Goal: Book appointment/travel/reservation

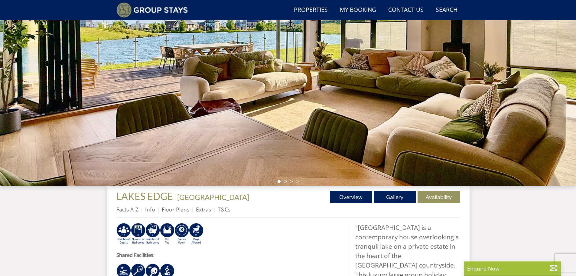
scroll to position [77, 0]
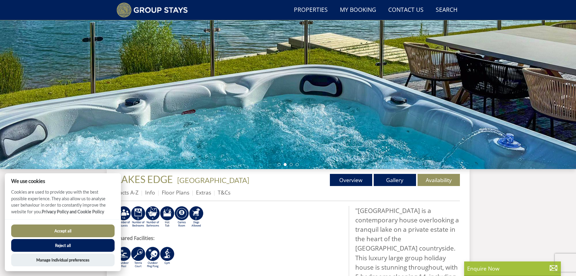
click at [78, 230] on button "Accept all" at bounding box center [62, 230] width 103 height 13
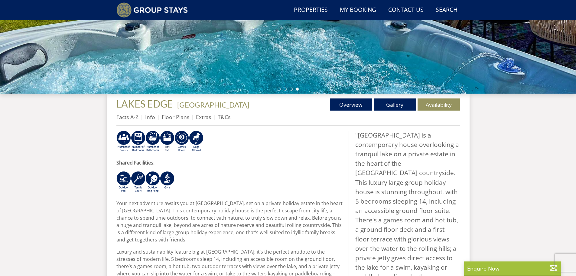
scroll to position [30, 0]
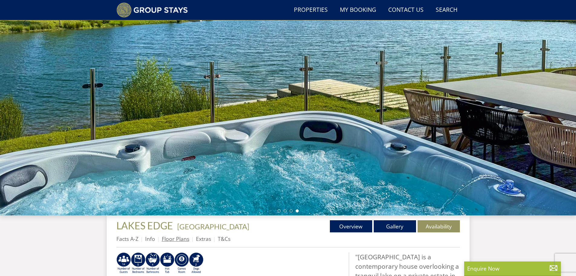
click at [167, 240] on link "Floor Plans" at bounding box center [176, 238] width 28 height 7
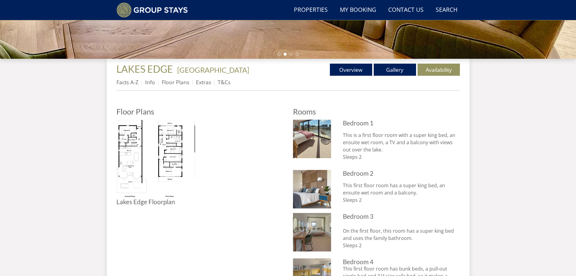
scroll to position [205, 0]
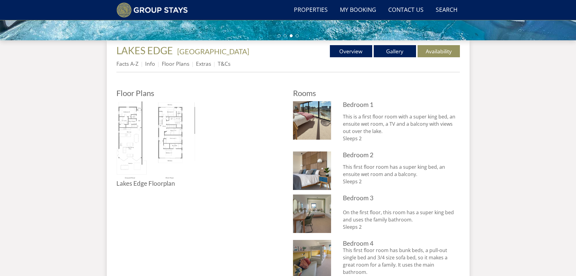
click at [149, 145] on img at bounding box center [155, 140] width 79 height 79
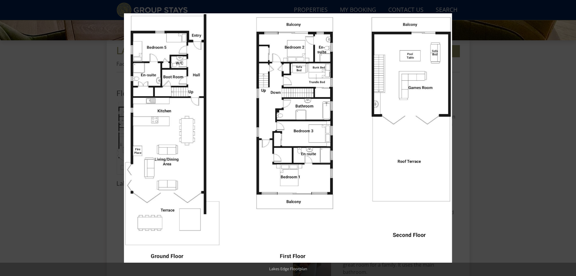
click at [53, 157] on div at bounding box center [288, 138] width 576 height 276
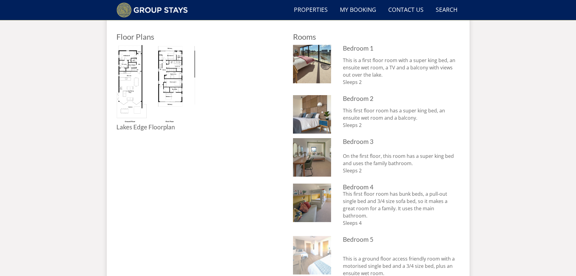
scroll to position [175, 0]
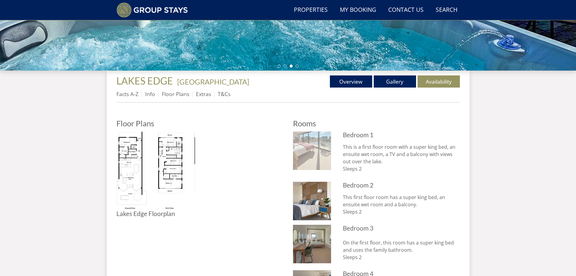
click at [308, 156] on img at bounding box center [312, 150] width 38 height 38
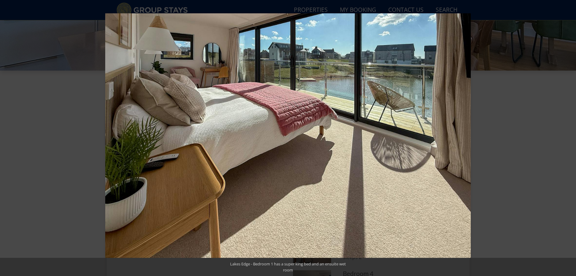
click at [67, 148] on div at bounding box center [288, 138] width 576 height 276
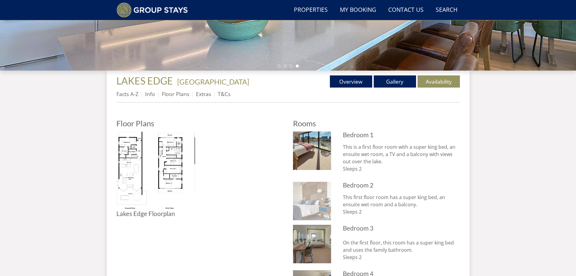
click at [306, 197] on img at bounding box center [312, 201] width 38 height 38
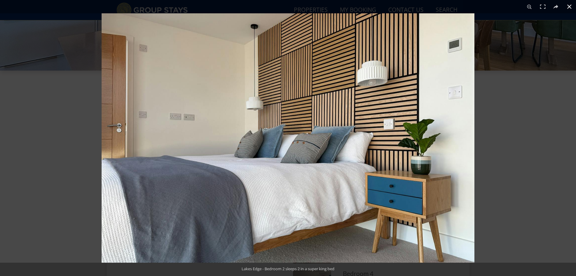
click at [71, 142] on div at bounding box center [288, 138] width 576 height 276
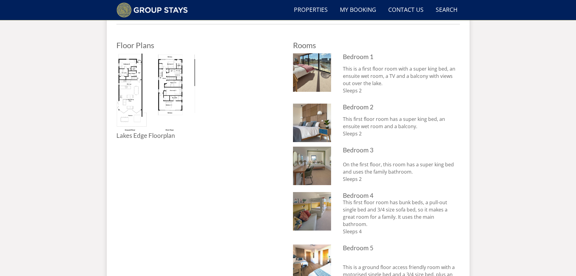
scroll to position [266, 0]
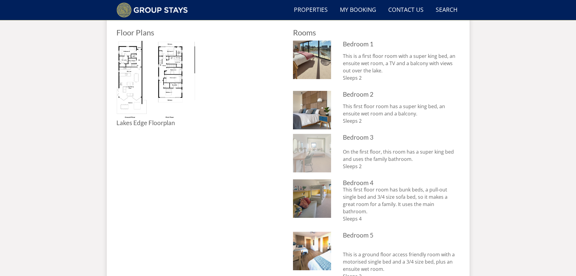
click at [303, 155] on img at bounding box center [312, 153] width 38 height 38
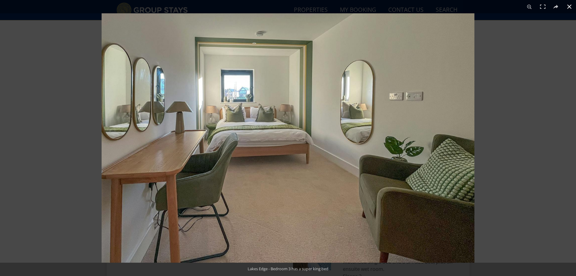
click at [57, 143] on div at bounding box center [288, 138] width 576 height 276
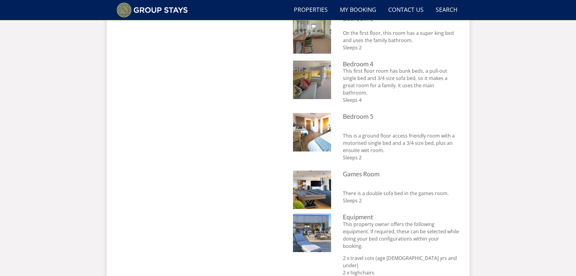
scroll to position [387, 0]
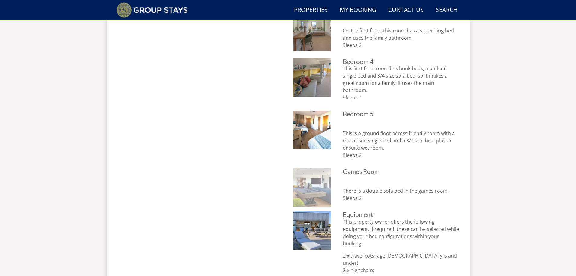
click at [312, 173] on img at bounding box center [312, 187] width 38 height 38
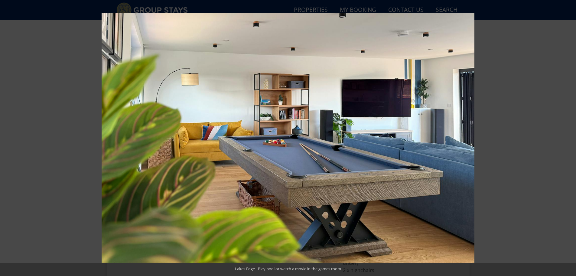
click at [82, 133] on div at bounding box center [288, 138] width 576 height 276
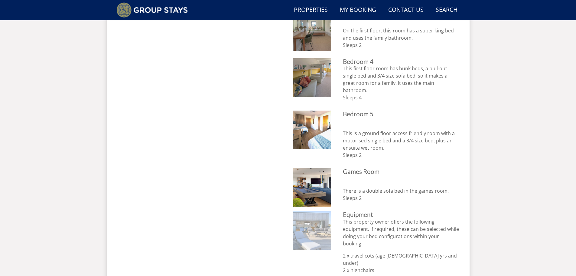
click at [308, 218] on img at bounding box center [312, 230] width 38 height 38
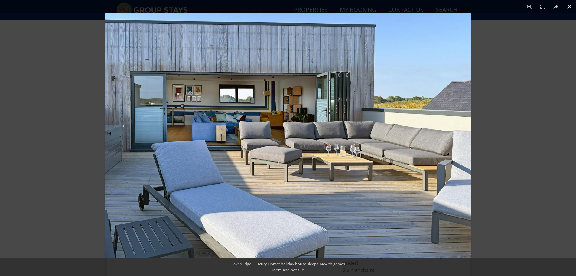
click at [47, 131] on div at bounding box center [288, 138] width 576 height 276
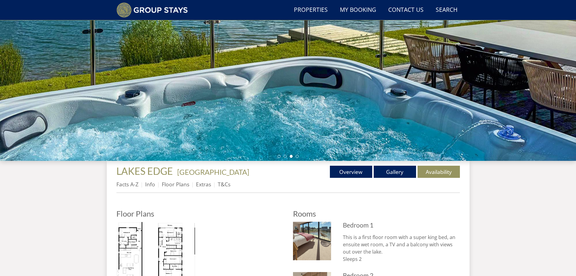
scroll to position [84, 0]
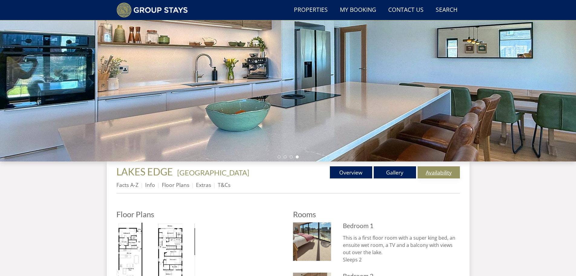
click at [432, 174] on link "Availability" at bounding box center [439, 172] width 42 height 12
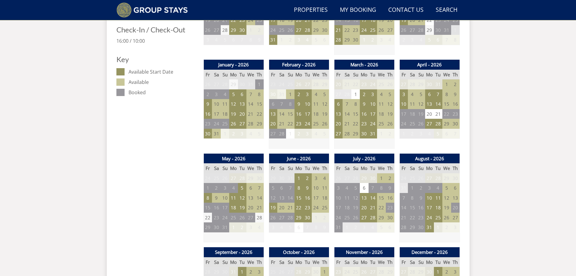
scroll to position [324, 0]
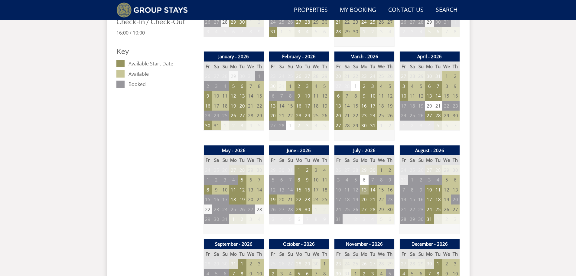
click at [364, 188] on td "13" at bounding box center [364, 190] width 8 height 10
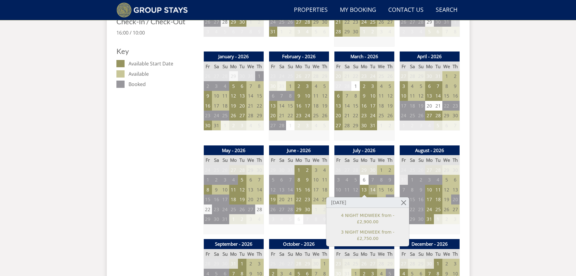
click at [372, 188] on td "14" at bounding box center [373, 190] width 8 height 10
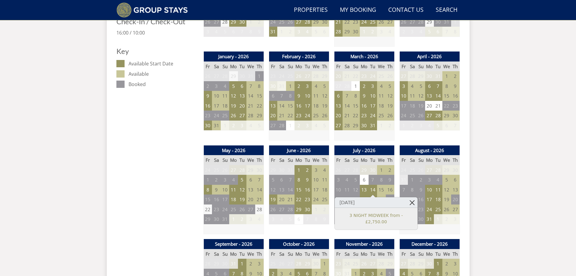
click at [407, 201] on link at bounding box center [412, 202] width 11 height 11
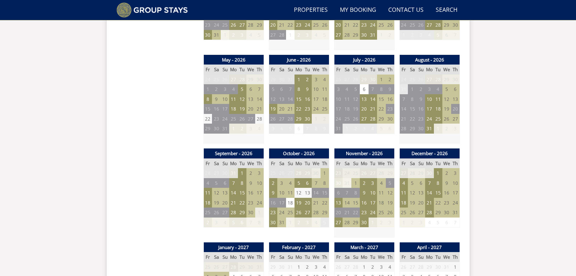
scroll to position [415, 0]
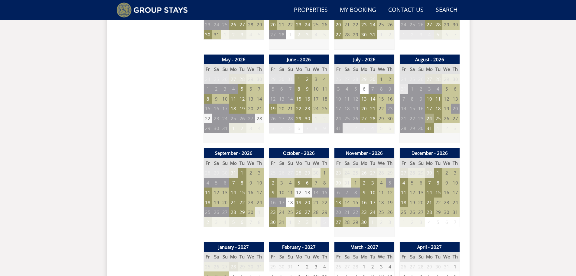
click at [427, 118] on td "24" at bounding box center [429, 118] width 8 height 10
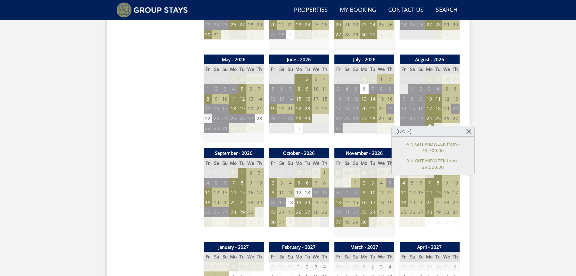
click at [464, 130] on link at bounding box center [469, 131] width 11 height 11
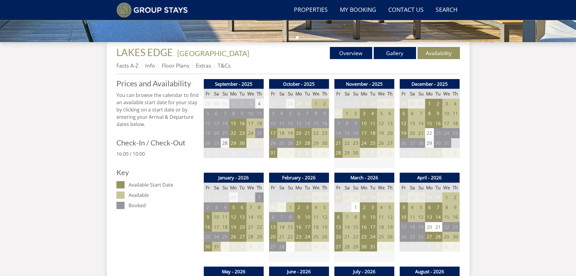
scroll to position [22, 0]
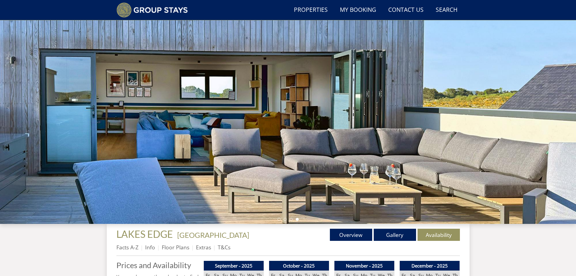
click at [388, 231] on link "Gallery" at bounding box center [395, 234] width 42 height 12
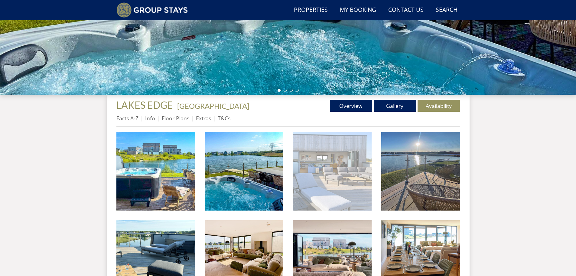
scroll to position [237, 0]
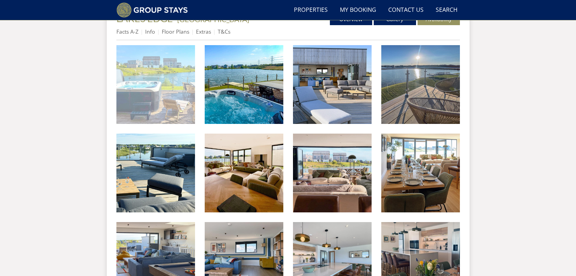
click at [152, 86] on img at bounding box center [155, 84] width 79 height 79
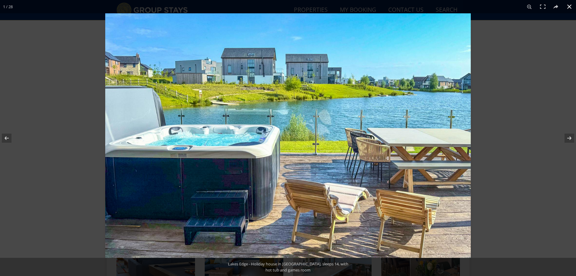
click at [78, 115] on div at bounding box center [288, 138] width 576 height 276
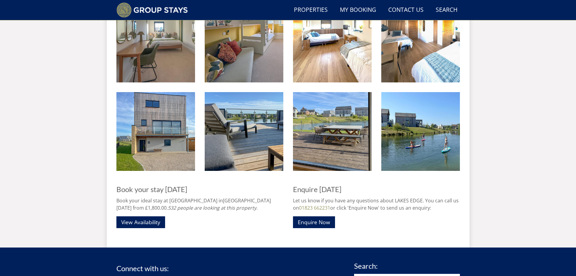
scroll to position [721, 0]
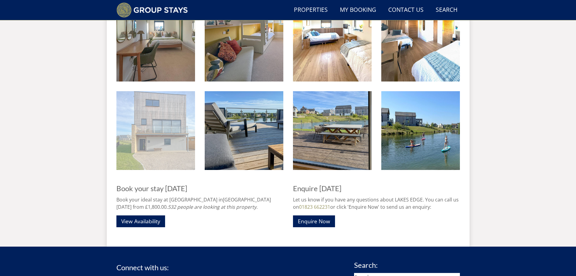
click at [159, 146] on img at bounding box center [155, 130] width 79 height 79
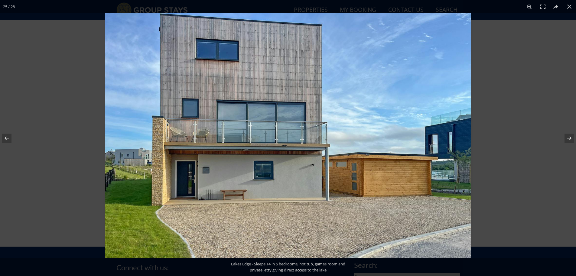
click at [57, 165] on div at bounding box center [288, 138] width 576 height 276
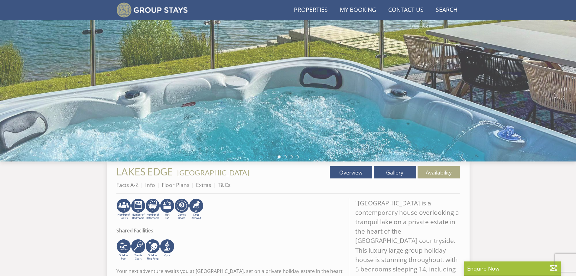
scroll to position [30, 0]
